Goal: Information Seeking & Learning: Learn about a topic

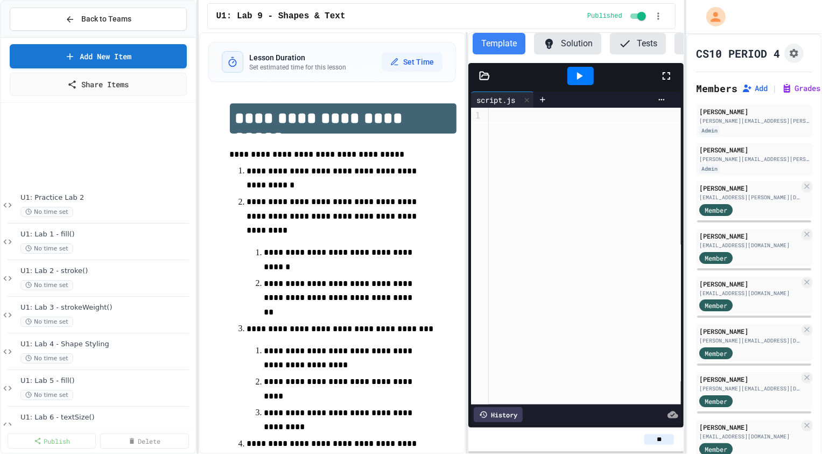
scroll to position [121, 0]
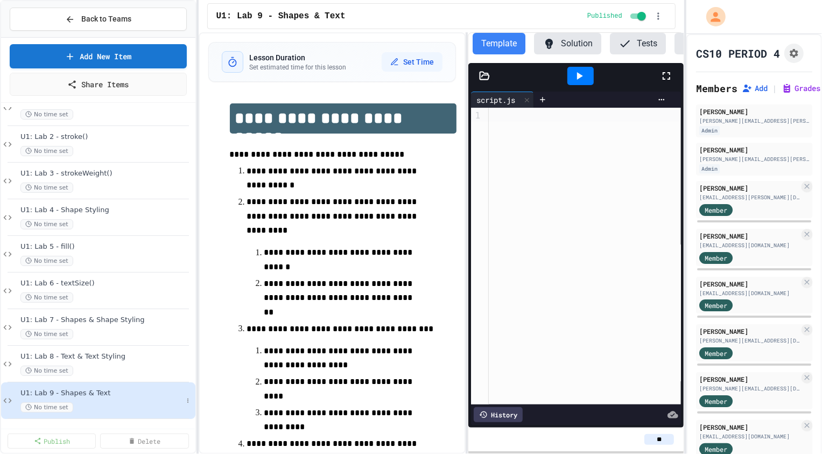
click at [95, 383] on div "U1: Lab 9 - Shapes & Text No time set" at bounding box center [98, 400] width 194 height 37
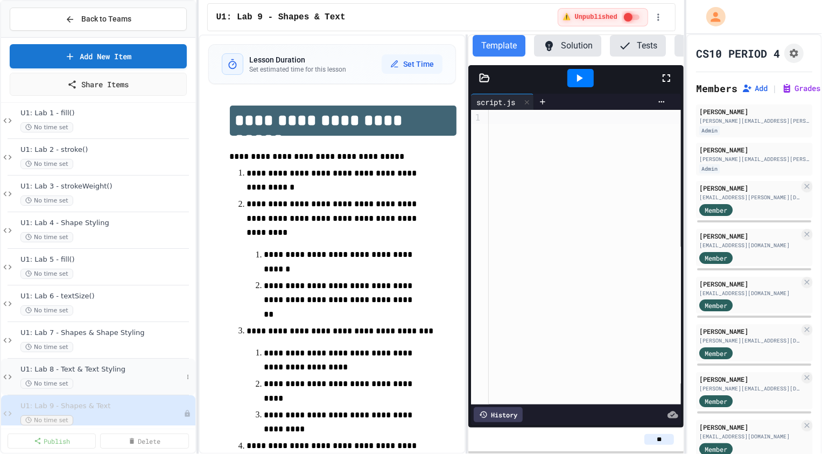
click at [119, 368] on span "U1: Lab 8 - Text & Text Styling" at bounding box center [101, 369] width 162 height 9
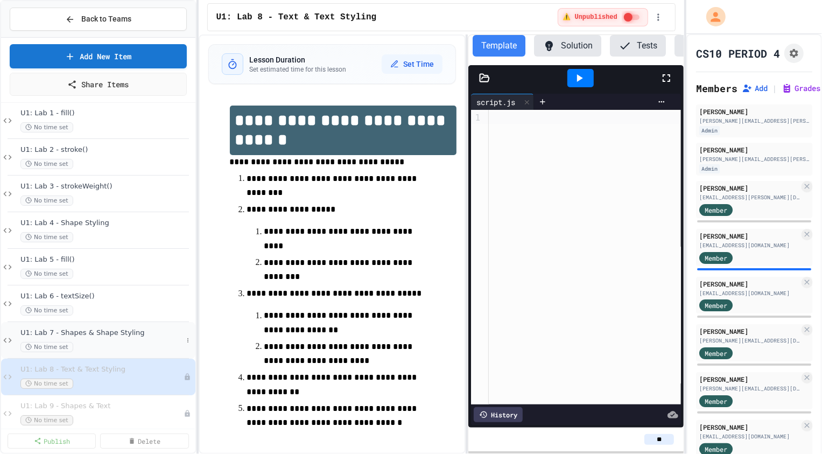
click at [102, 342] on div "No time set" at bounding box center [101, 347] width 162 height 10
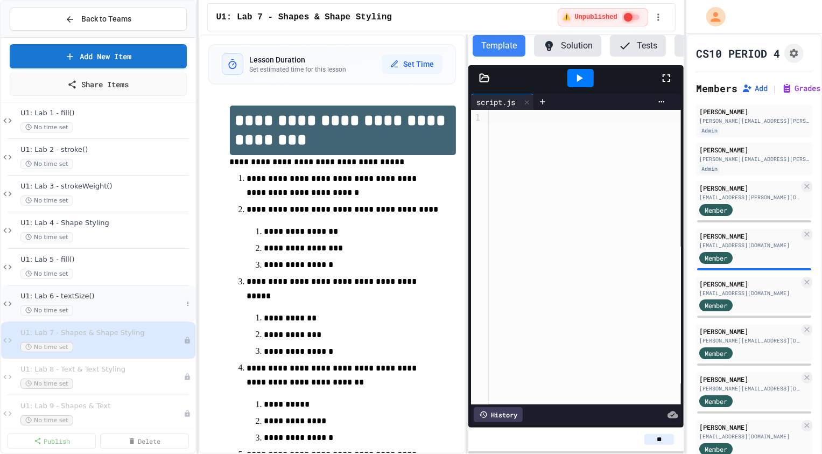
click at [117, 307] on div "No time set" at bounding box center [101, 310] width 162 height 10
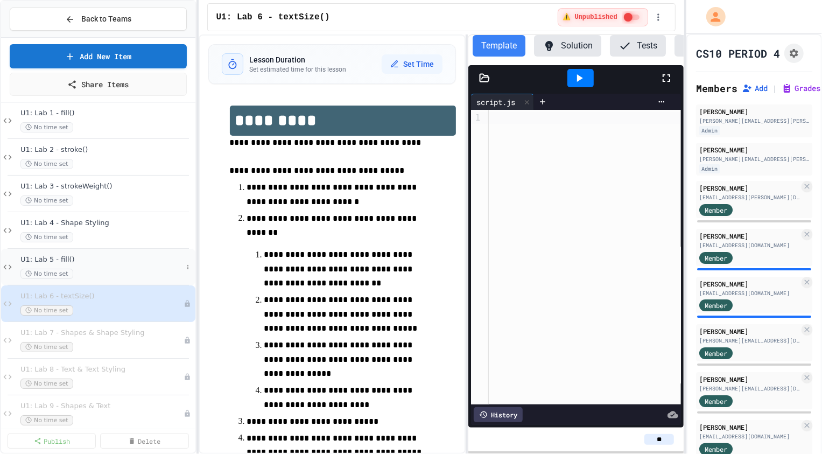
click at [111, 263] on span "U1: Lab 5 - fill()" at bounding box center [101, 259] width 162 height 9
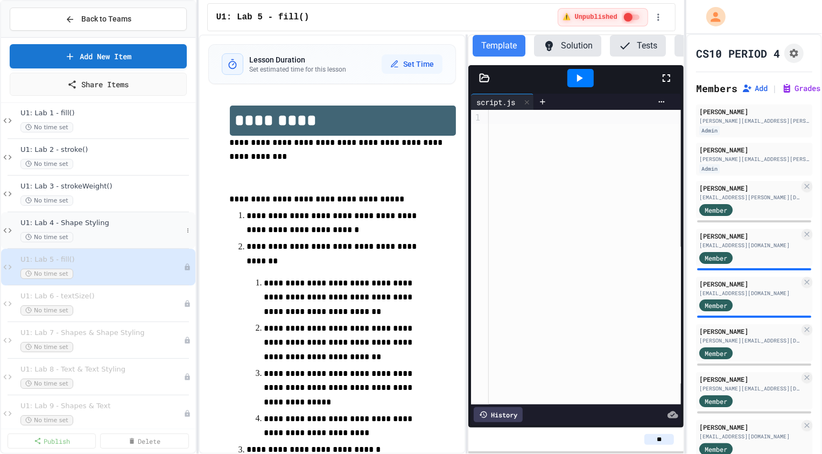
click at [127, 222] on span "U1: Lab 4 - Shape Styling" at bounding box center [101, 223] width 162 height 9
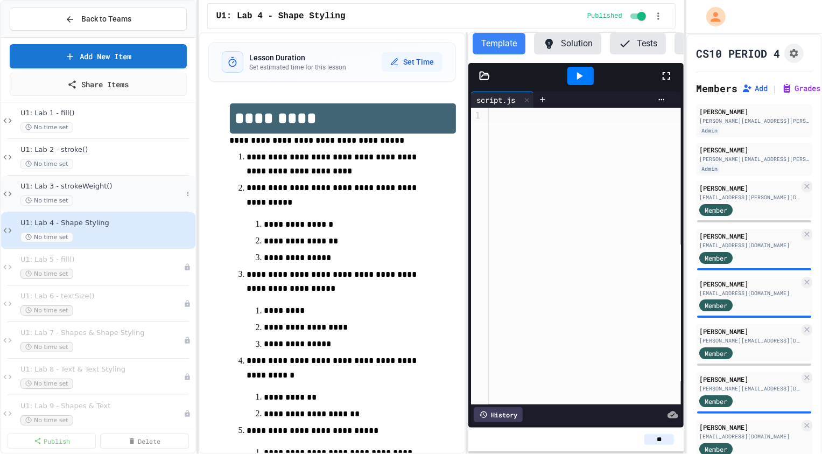
click at [122, 189] on span "U1: Lab 3 - strokeWeight()" at bounding box center [101, 186] width 162 height 9
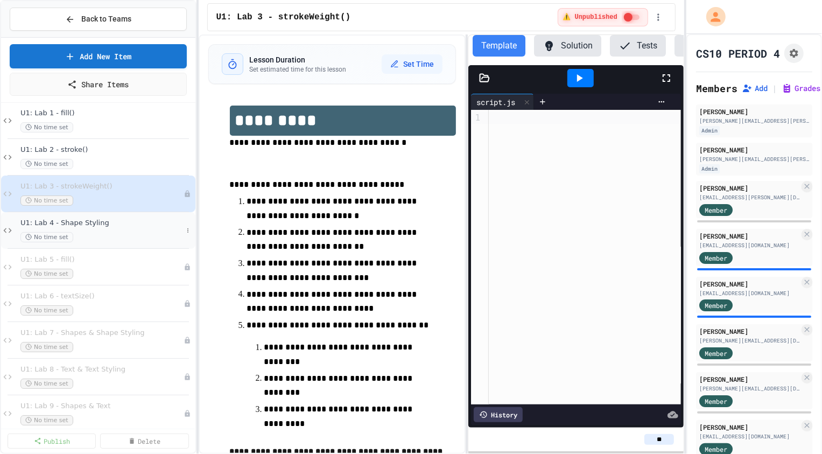
click at [144, 230] on div "U1: Lab 4 - Shape Styling No time set" at bounding box center [101, 231] width 162 height 24
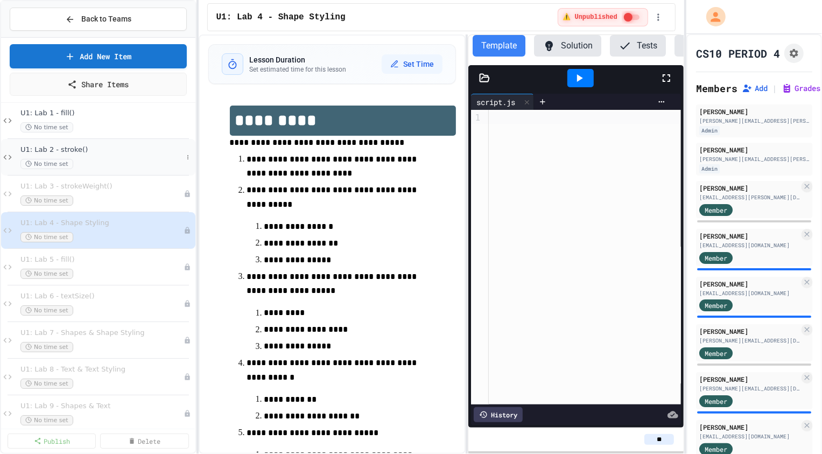
click at [123, 148] on span "U1: Lab 2 - stroke()" at bounding box center [101, 149] width 162 height 9
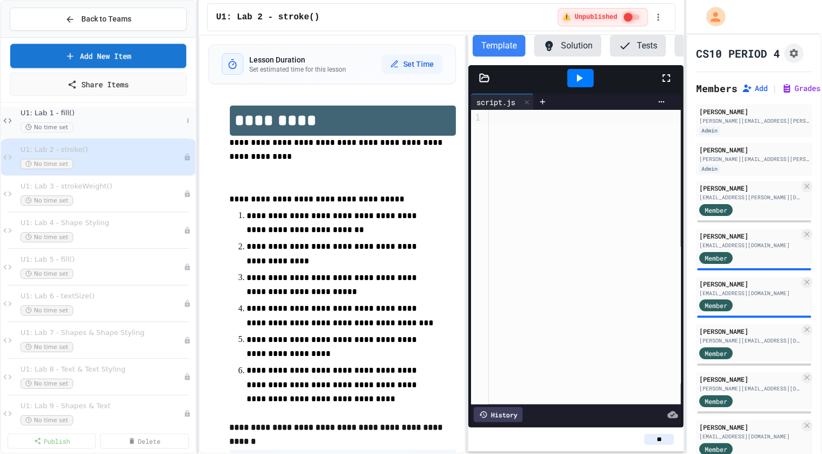
click at [118, 130] on div "No time set" at bounding box center [101, 127] width 162 height 10
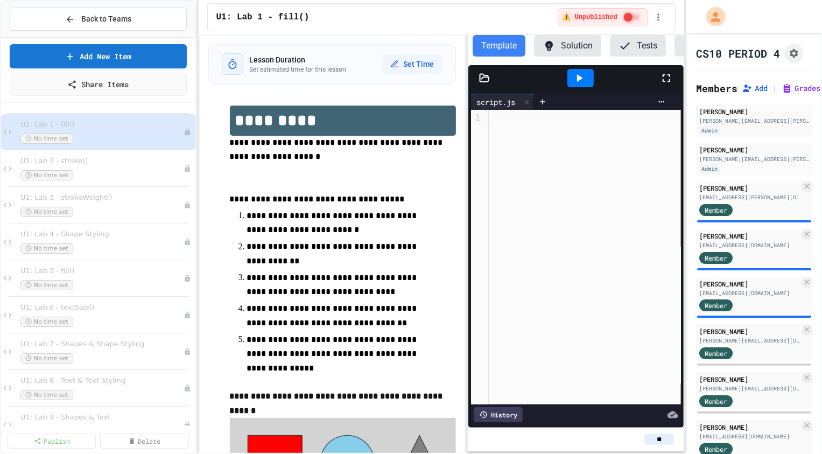
click at [564, 91] on div at bounding box center [580, 78] width 37 height 29
